Goal: Information Seeking & Learning: Learn about a topic

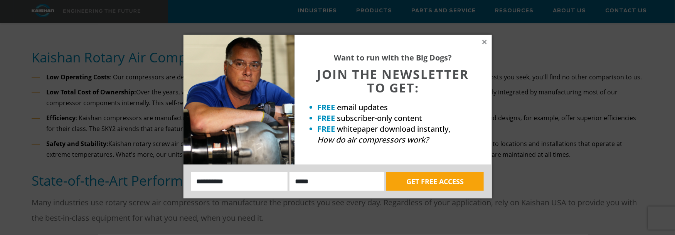
scroll to position [848, 0]
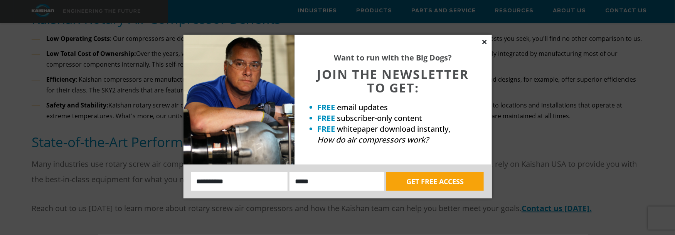
click at [485, 42] on icon at bounding box center [484, 42] width 7 height 7
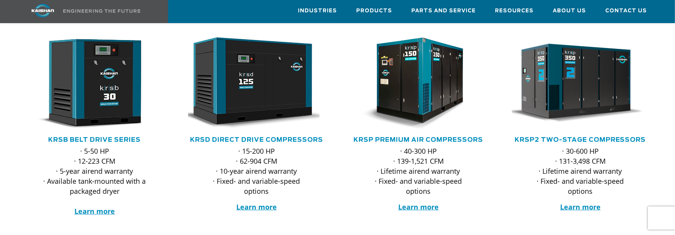
scroll to position [154, 0]
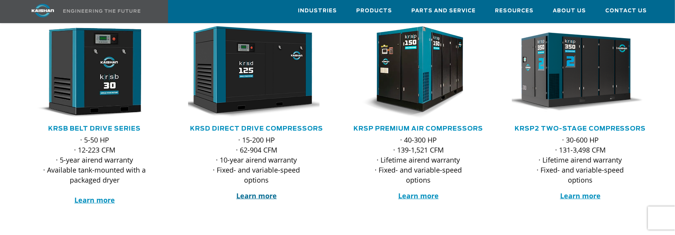
click at [257, 191] on strong "Learn more" at bounding box center [256, 195] width 40 height 9
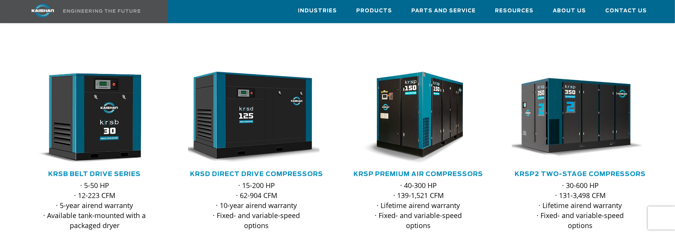
scroll to position [116, 0]
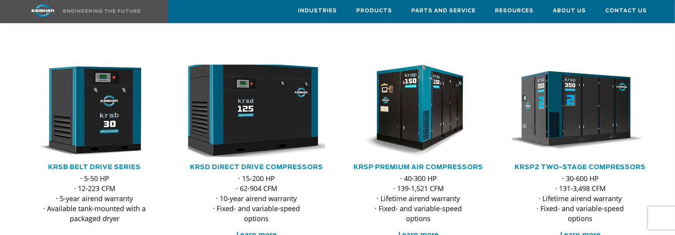
click at [250, 107] on img at bounding box center [250, 111] width 151 height 102
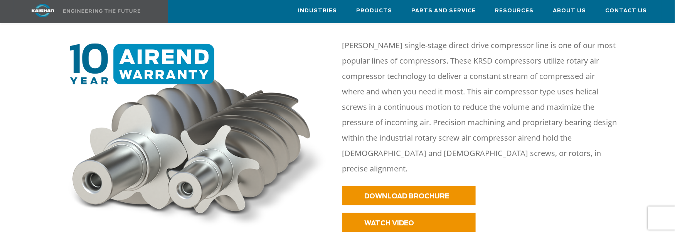
scroll to position [385, 0]
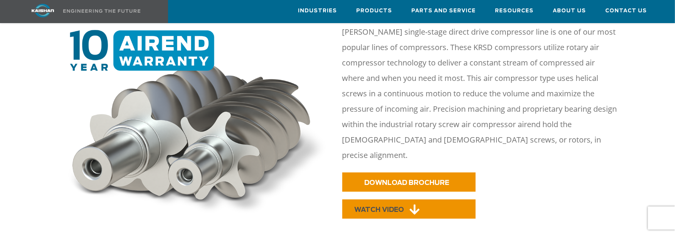
click at [395, 207] on span "WATCH VIDEO" at bounding box center [379, 210] width 50 height 7
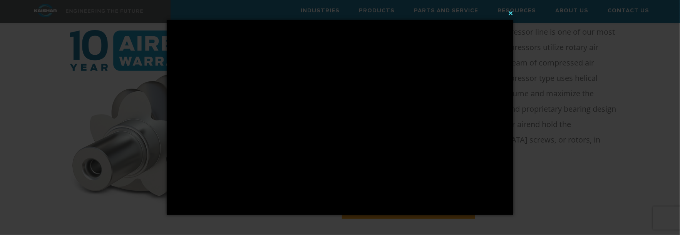
click at [511, 12] on button "×" at bounding box center [342, 13] width 347 height 17
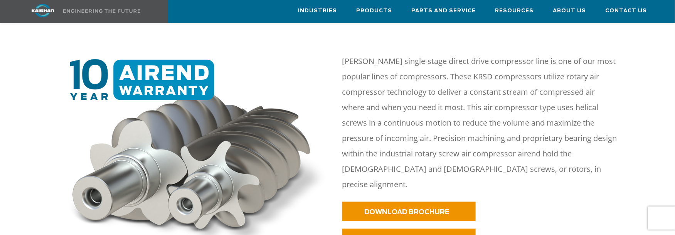
scroll to position [347, 0]
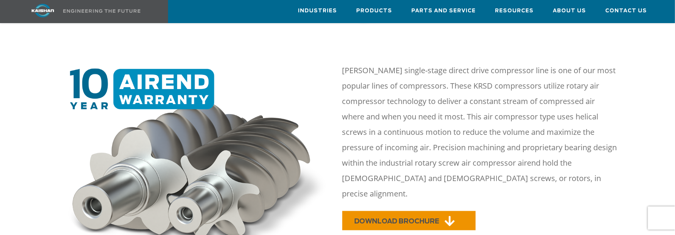
click at [401, 218] on span "DOWNLOAD BROCHURE" at bounding box center [396, 221] width 85 height 7
